Goal: Information Seeking & Learning: Find specific fact

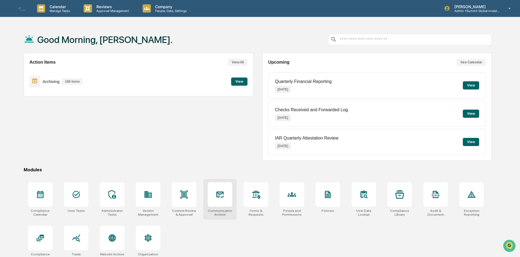
click at [222, 201] on div at bounding box center [220, 194] width 24 height 24
click at [222, 203] on div at bounding box center [220, 194] width 24 height 24
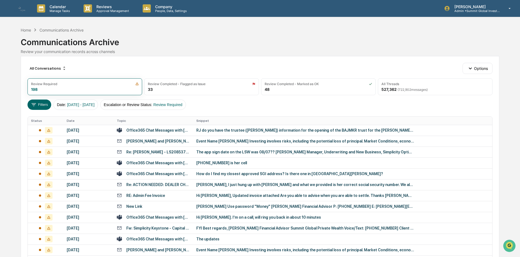
scroll to position [171, 0]
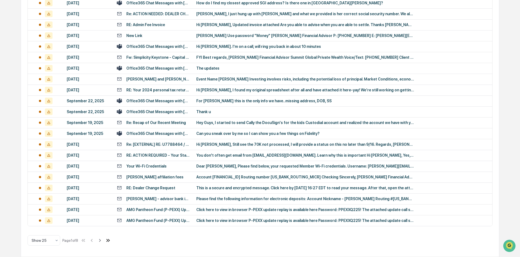
click at [110, 240] on icon at bounding box center [109, 240] width 2 height 3
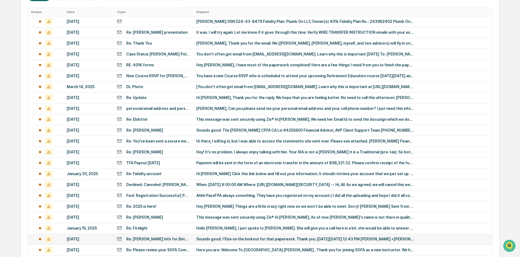
scroll to position [149, 0]
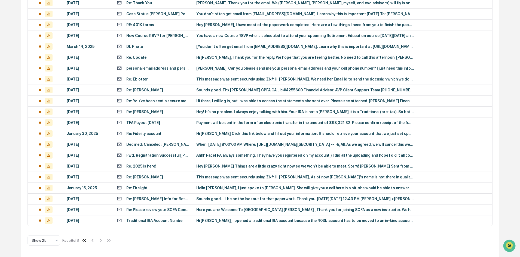
click at [86, 242] on icon at bounding box center [84, 241] width 6 height 6
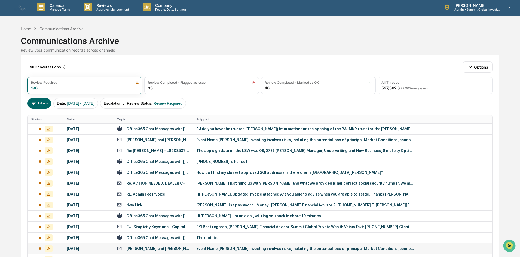
scroll to position [0, 0]
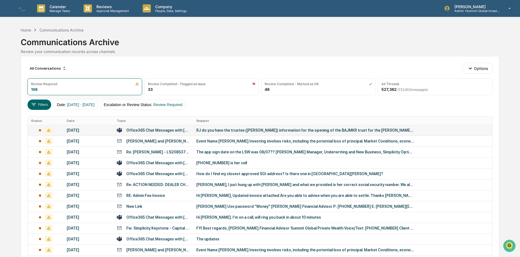
click at [210, 131] on div "RJ do you have the trustee ([PERSON_NAME]) information for the opening of the B…" at bounding box center [305, 130] width 218 height 4
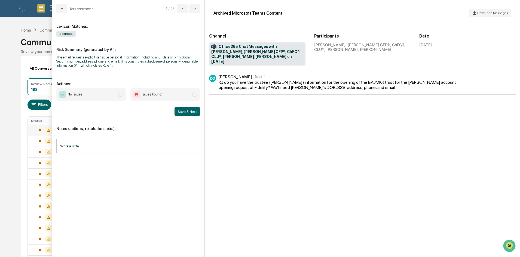
click at [23, 161] on div "All Conversations Options Review Required 198 Review Completed - Flagged as Iss…" at bounding box center [260, 242] width 478 height 372
click at [19, 162] on div "Calendar Manage Tasks Reviews Approval Management Company People, Data, Setting…" at bounding box center [260, 214] width 520 height 428
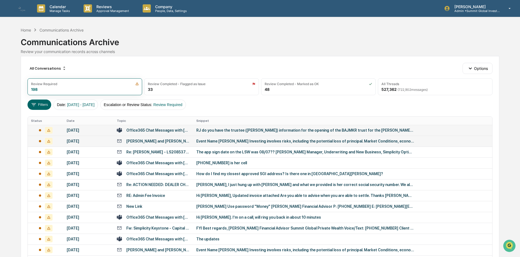
click at [214, 140] on div "Event Name [PERSON_NAME] Investing involves risks, including the potential loss…" at bounding box center [305, 141] width 218 height 4
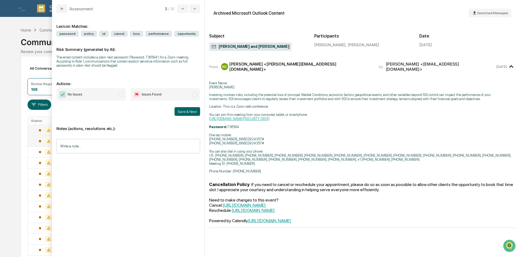
click at [8, 136] on div "Calendar Manage Tasks Reviews Approval Management Company People, Data, Setting…" at bounding box center [260, 214] width 520 height 428
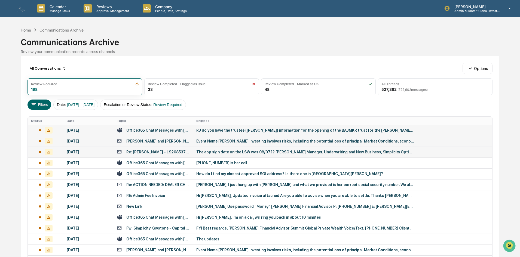
click at [207, 151] on div "The app sign date on the LSW was 08/07?? [PERSON_NAME] Manager, Underwriting an…" at bounding box center [305, 152] width 218 height 4
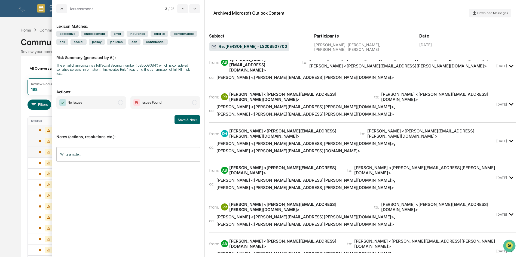
scroll to position [136, 0]
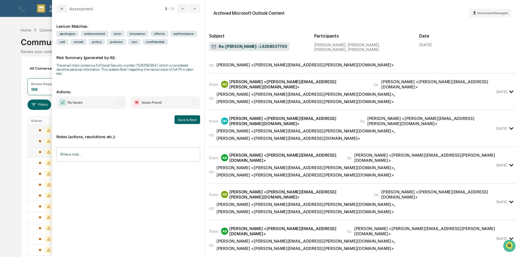
click at [16, 177] on div "Calendar Manage Tasks Reviews Approval Management Company People, Data, Setting…" at bounding box center [260, 214] width 520 height 428
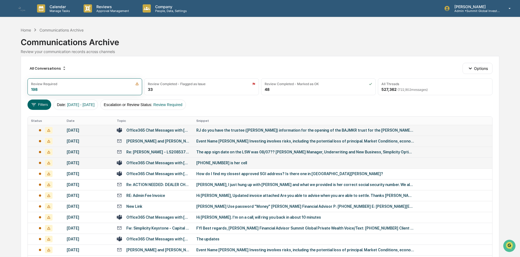
click at [227, 164] on div "[PHONE_NUMBER] is her cell" at bounding box center [305, 163] width 218 height 4
click at [27, 146] on div "All Conversations Options Review Required 198 Review Completed - Flagged as Iss…" at bounding box center [260, 242] width 478 height 372
click at [222, 177] on td "How do I find my closest approved SGI address? Is there one in [GEOGRAPHIC_DATA…" at bounding box center [342, 173] width 299 height 11
click at [20, 123] on div "Calendar Manage Tasks Reviews Approval Management Company People, Data, Setting…" at bounding box center [260, 214] width 520 height 428
click at [193, 205] on td "[PERSON_NAME] Use password "Money" [PERSON_NAME] Financial Advisor P: [PHONE_NU…" at bounding box center [342, 206] width 299 height 11
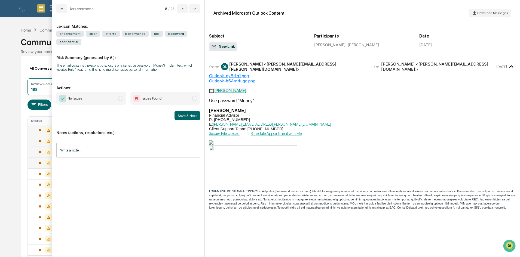
click at [19, 152] on div "Calendar Manage Tasks Reviews Approval Management Company People, Data, Setting…" at bounding box center [260, 214] width 520 height 428
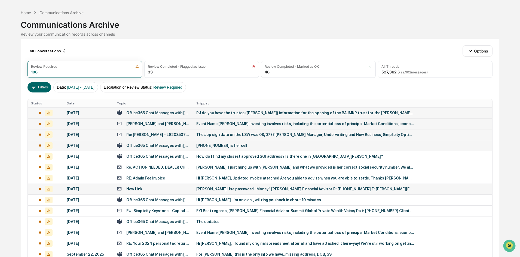
scroll to position [27, 0]
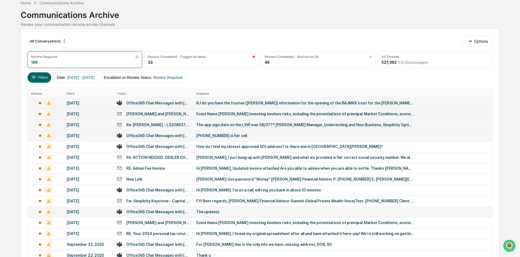
click at [232, 211] on div "The updates" at bounding box center [305, 212] width 218 height 4
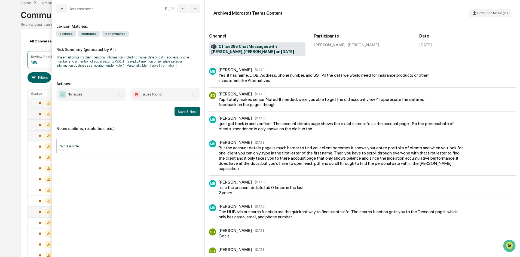
scroll to position [79, 0]
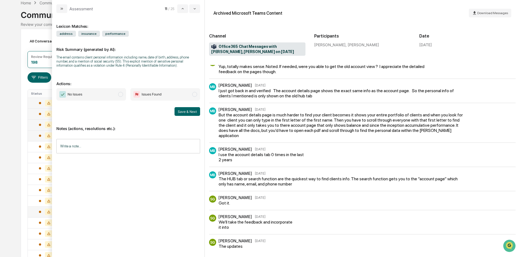
click at [21, 135] on div "All Conversations Options Review Required 198 Review Completed - Flagged as Iss…" at bounding box center [260, 215] width 478 height 372
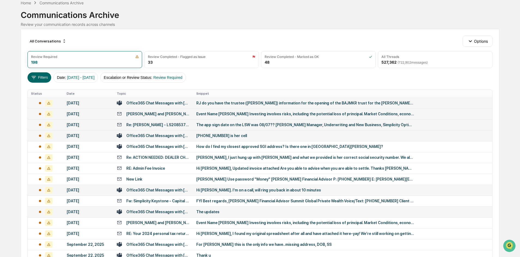
click at [140, 188] on div "Office365 Chat Messages with [PERSON_NAME], [PERSON_NAME] on [DATE]" at bounding box center [157, 190] width 63 height 4
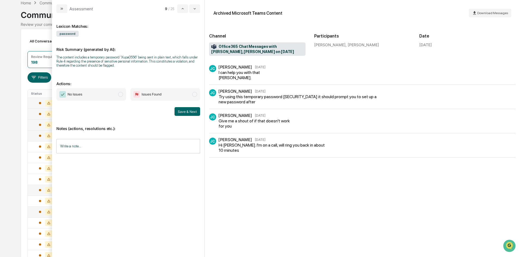
click at [13, 108] on div "Calendar Manage Tasks Reviews Approval Management Company People, Data, Setting…" at bounding box center [260, 187] width 520 height 428
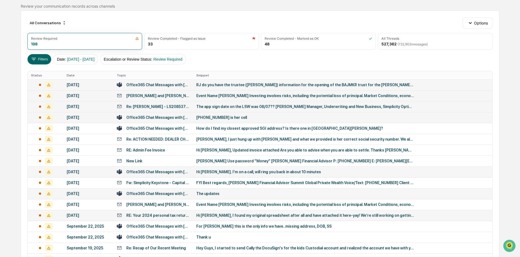
scroll to position [54, 0]
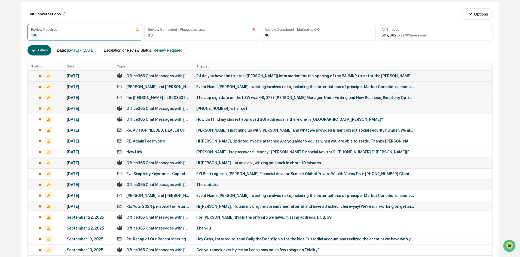
click at [244, 209] on td "Hi [PERSON_NAME], I found my original spreadsheet after all and have attached i…" at bounding box center [342, 206] width 299 height 11
click at [17, 193] on div "Calendar Manage Tasks Reviews Approval Management Company People, Data, Setting…" at bounding box center [260, 160] width 520 height 428
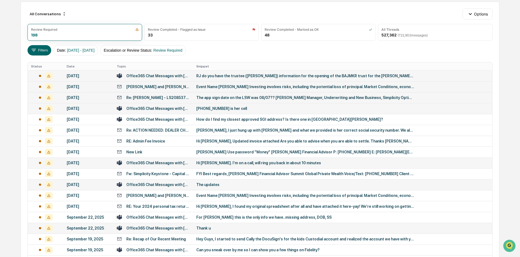
click at [209, 231] on td "Thank u" at bounding box center [342, 228] width 299 height 11
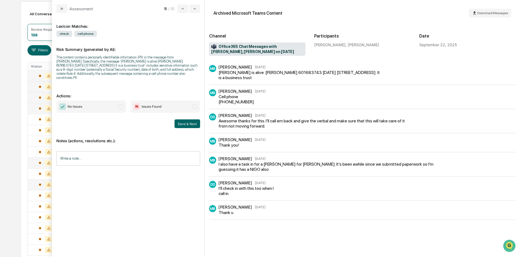
click at [21, 151] on div "All Conversations Options Review Required 198 Review Completed - Flagged as Iss…" at bounding box center [260, 188] width 478 height 372
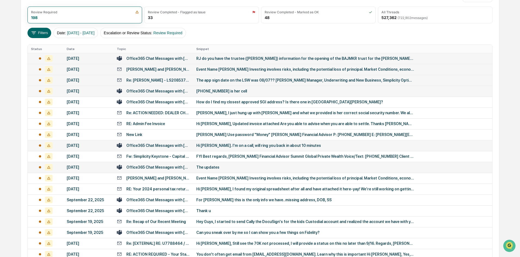
scroll to position [109, 0]
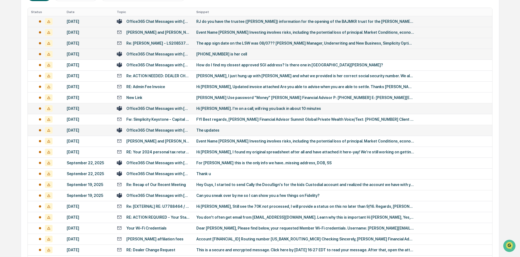
click at [168, 188] on td "Re: Recap of Our Recent Meeting" at bounding box center [152, 184] width 79 height 11
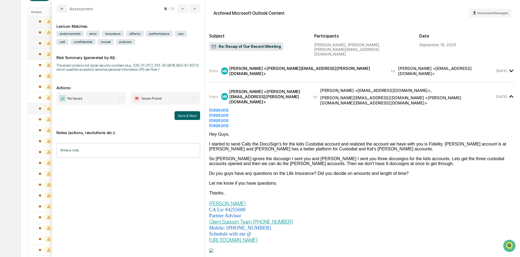
click at [15, 184] on div "Calendar Manage Tasks Reviews Approval Management Company People, Data, Setting…" at bounding box center [260, 105] width 520 height 428
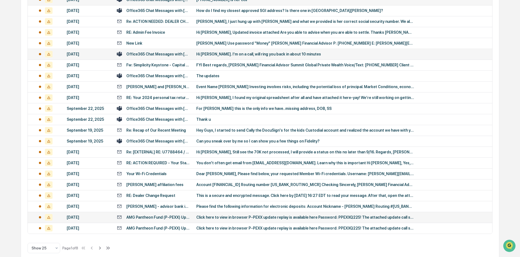
scroll to position [171, 0]
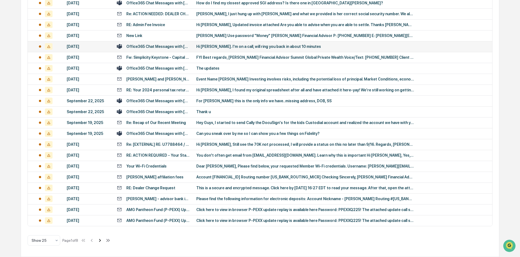
click at [101, 241] on icon at bounding box center [100, 241] width 6 height 6
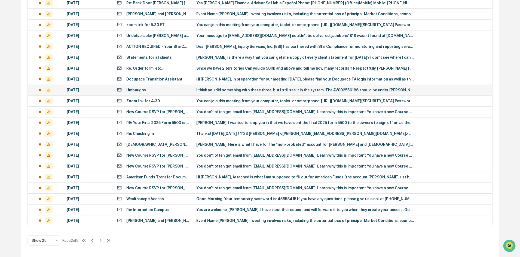
click at [157, 88] on div "Umbaughs" at bounding box center [153, 89] width 73 height 5
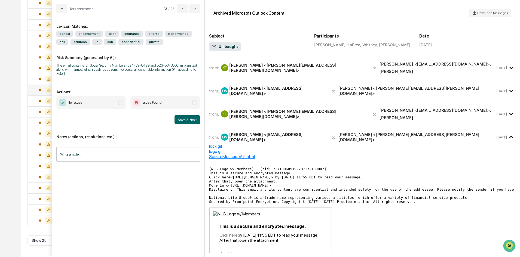
click at [9, 180] on div "Calendar Manage Tasks Reviews Approval Management Company People, Data, Setting…" at bounding box center [260, 43] width 520 height 428
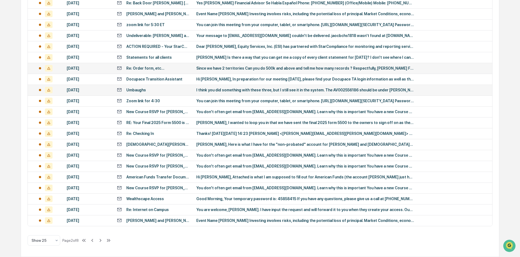
click at [227, 68] on div "Since we have 2 territories Can you do 500k and above and tell me how many reco…" at bounding box center [305, 68] width 218 height 4
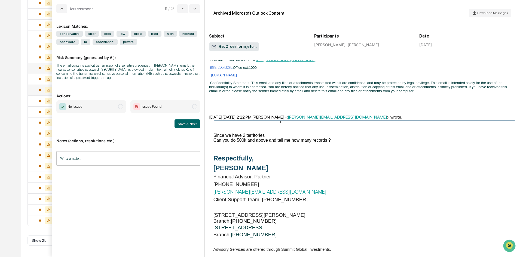
scroll to position [381, 0]
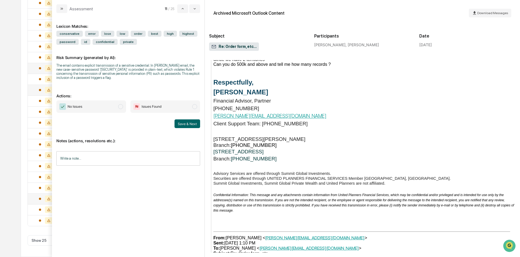
click at [32, 200] on div at bounding box center [45, 199] width 29 height 7
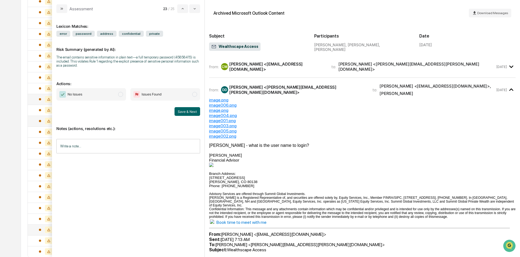
scroll to position [116, 0]
click at [5, 85] on div "Calendar Manage Tasks Reviews Approval Management Company People, Data, Setting…" at bounding box center [260, 98] width 520 height 428
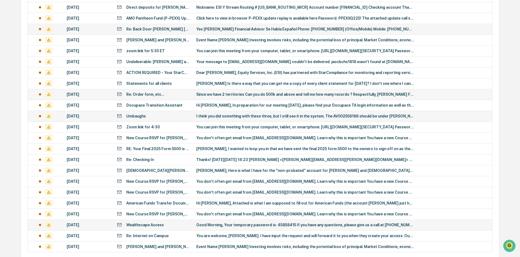
scroll to position [171, 0]
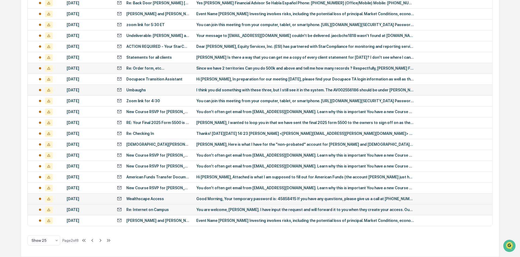
click at [180, 212] on div "Re: Internet on Campus" at bounding box center [153, 209] width 73 height 5
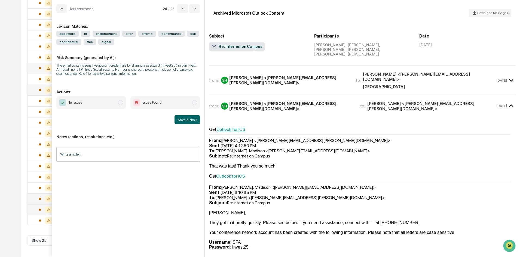
scroll to position [109, 0]
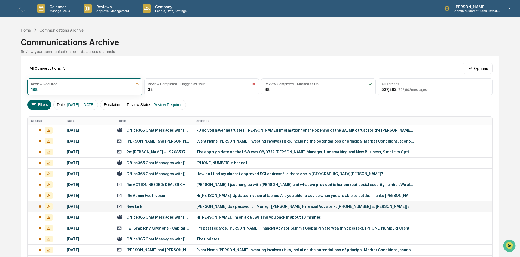
scroll to position [54, 0]
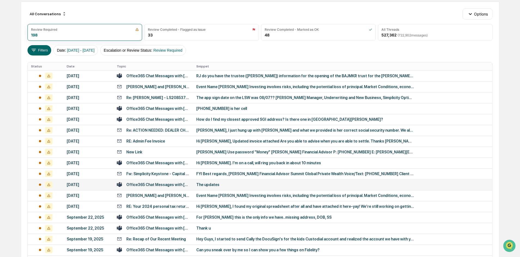
click at [220, 187] on td "The updates" at bounding box center [342, 184] width 299 height 11
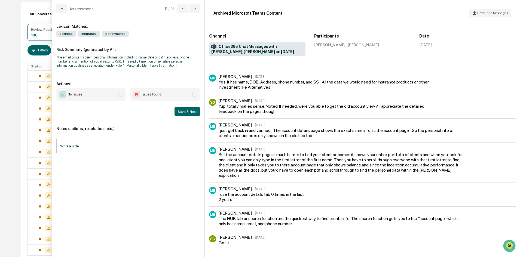
scroll to position [79, 0]
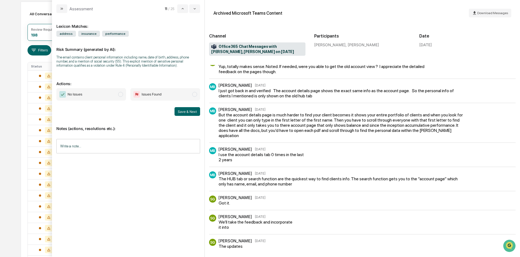
click at [18, 142] on div "Calendar Manage Tasks Reviews Approval Management Company People, Data, Setting…" at bounding box center [260, 160] width 520 height 428
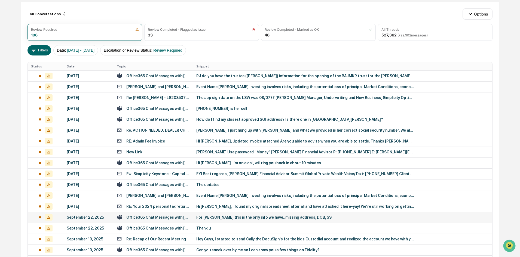
click at [225, 219] on div "For [PERSON_NAME] this is the only info we have..missing address, DOB, SS" at bounding box center [305, 217] width 218 height 4
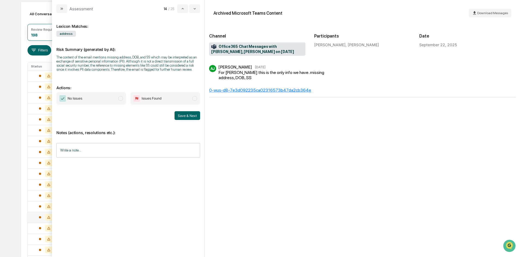
click at [15, 76] on div "Calendar Manage Tasks Reviews Approval Management Company People, Data, Setting…" at bounding box center [260, 160] width 520 height 428
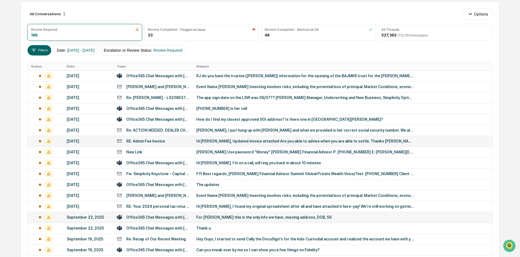
scroll to position [82, 0]
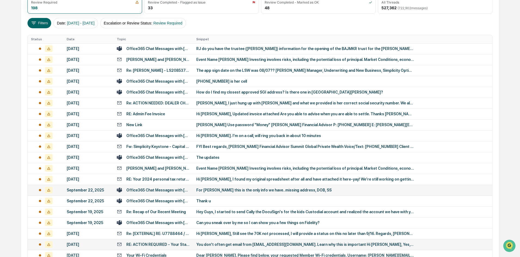
click at [253, 243] on div "You don't often get email from [EMAIL_ADDRESS][DOMAIN_NAME]. Learn why this is …" at bounding box center [305, 244] width 218 height 4
click at [21, 103] on div "All Conversations Options Review Required 198 Review Completed - Flagged as Iss…" at bounding box center [260, 160] width 478 height 372
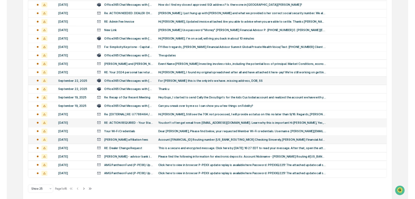
scroll to position [171, 0]
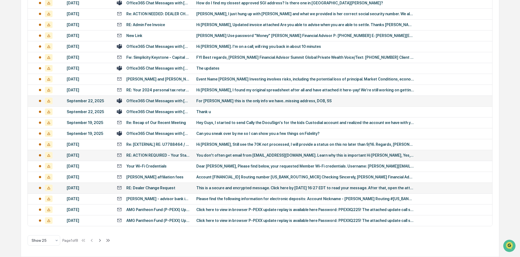
click at [211, 191] on td "This is a secure and encrypted message. Click here by [DATE] 16:27 EDT to read …" at bounding box center [342, 188] width 299 height 11
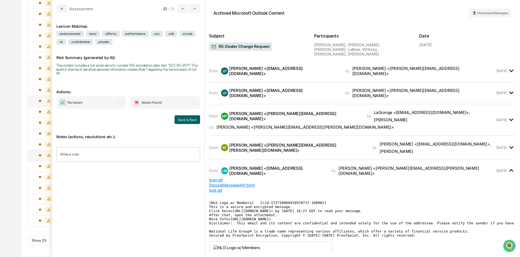
click at [18, 107] on div "Calendar Manage Tasks Reviews Approval Management Company People, Data, Setting…" at bounding box center [260, 43] width 520 height 428
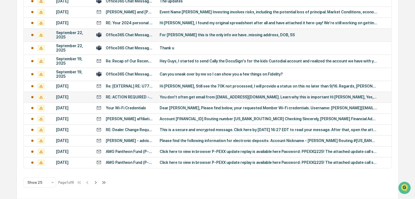
scroll to position [276, 0]
